Goal: Information Seeking & Learning: Learn about a topic

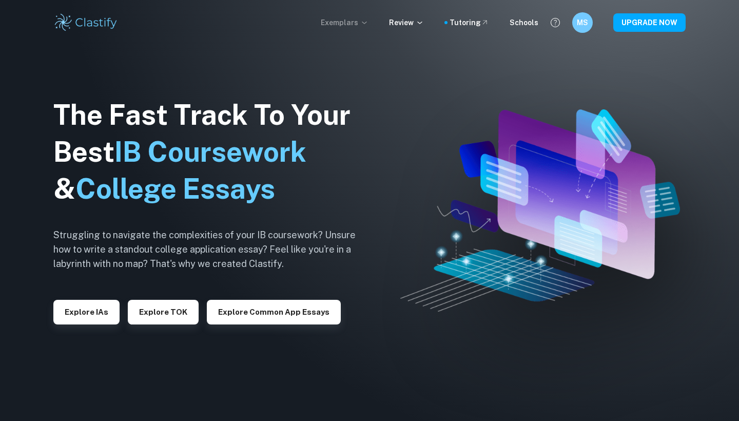
click at [362, 23] on p "Exemplars" at bounding box center [345, 22] width 48 height 11
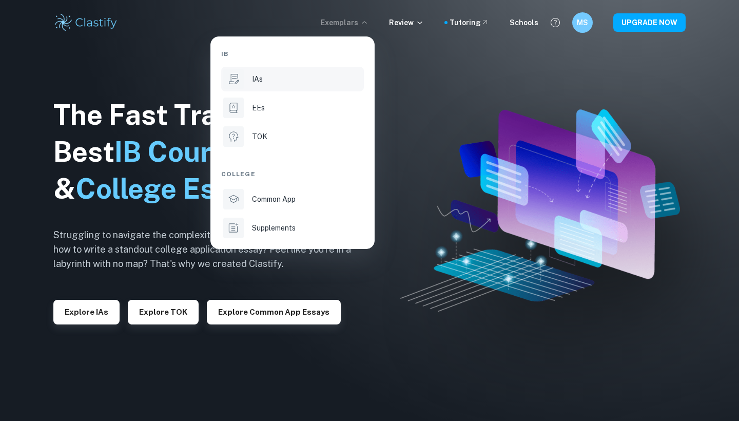
click at [249, 75] on li "IAs" at bounding box center [292, 79] width 143 height 25
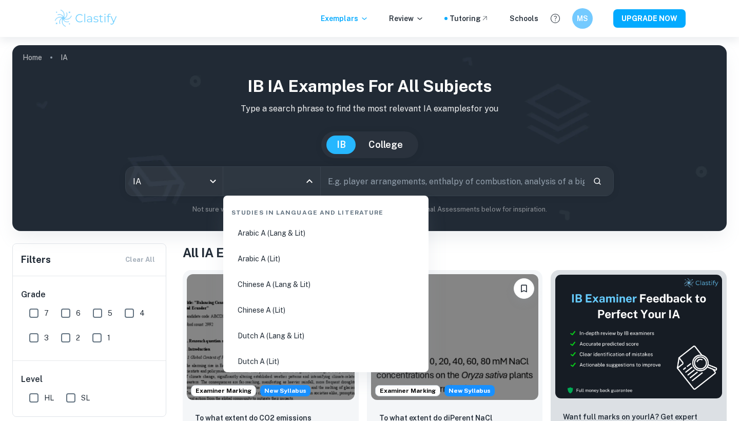
click at [273, 183] on input "All Subjects" at bounding box center [264, 180] width 72 height 19
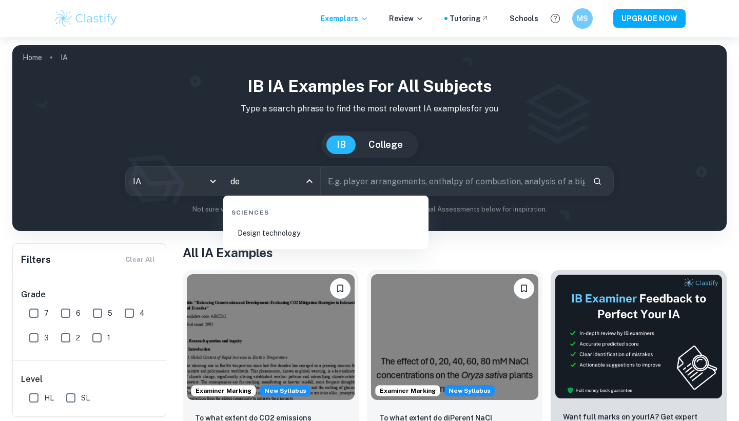
click at [270, 234] on li "Design technology" at bounding box center [325, 233] width 197 height 24
type input "Design technology"
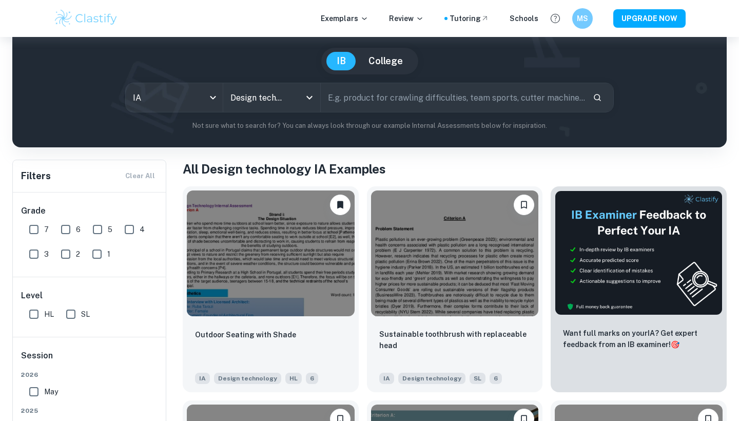
scroll to position [93, 0]
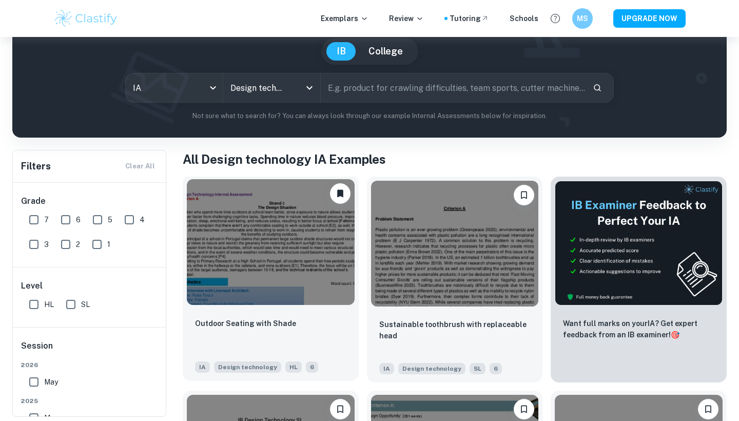
click at [260, 251] on img at bounding box center [271, 242] width 168 height 126
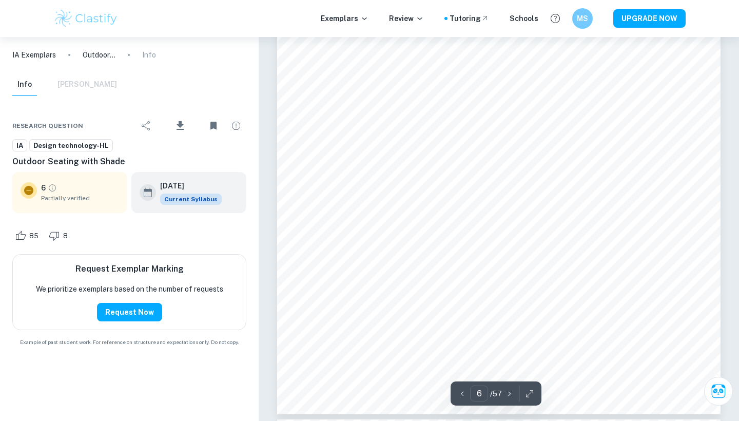
scroll to position [3561, 0]
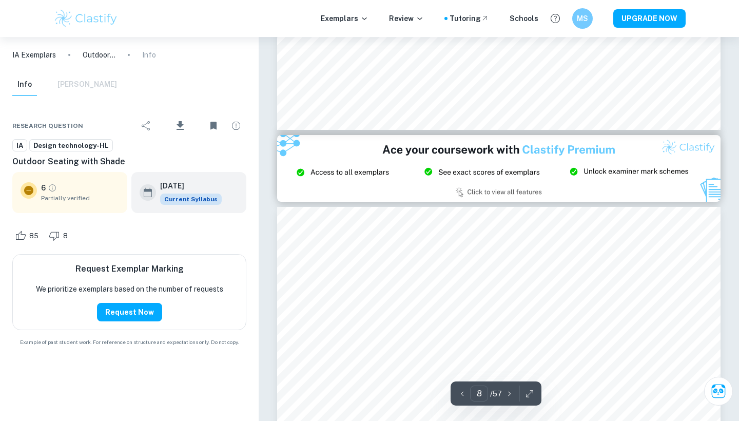
type input "9"
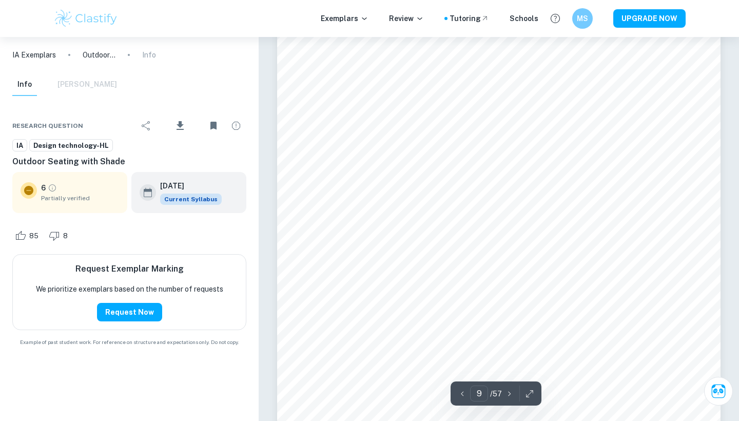
scroll to position [5302, 0]
